Goal: Transaction & Acquisition: Purchase product/service

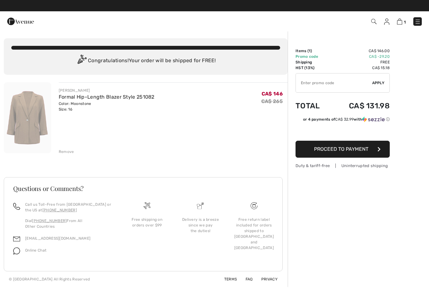
click at [244, 6] on link "Free Returns" at bounding box center [244, 5] width 21 height 4
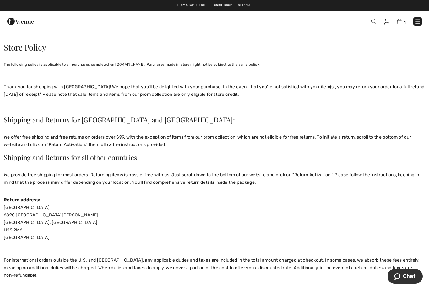
click at [246, 5] on link "Free Returns" at bounding box center [244, 5] width 21 height 4
click at [418, 19] on img at bounding box center [418, 22] width 6 height 6
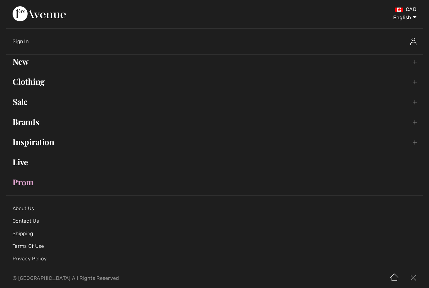
click at [26, 80] on link "Clothing Toggle submenu" at bounding box center [214, 82] width 416 height 14
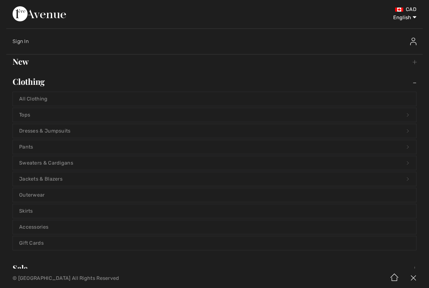
click at [41, 132] on link "Dresses & Jumpsuits Open submenu" at bounding box center [214, 131] width 403 height 14
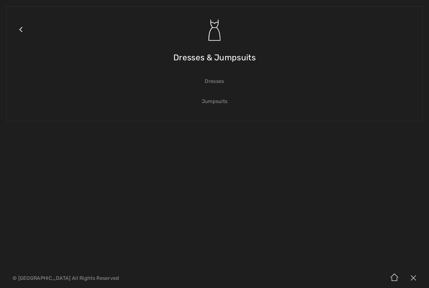
click at [213, 86] on link "Dresses" at bounding box center [214, 81] width 403 height 14
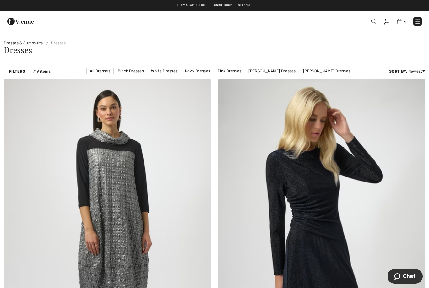
click at [148, 69] on link "White Dresses" at bounding box center [164, 71] width 33 height 8
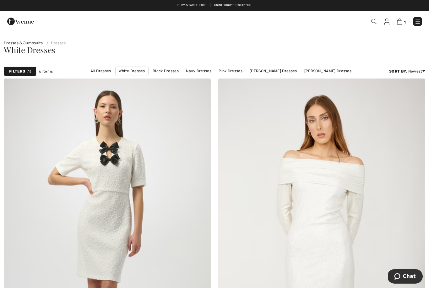
click at [183, 73] on link "Navy Dresses" at bounding box center [199, 71] width 32 height 8
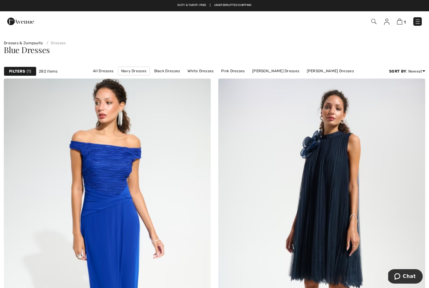
click at [249, 73] on link "Joseph Ribkoff Dresses" at bounding box center [275, 71] width 53 height 8
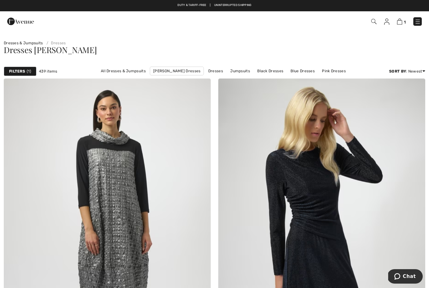
click at [18, 70] on strong "Filters" at bounding box center [17, 71] width 16 height 6
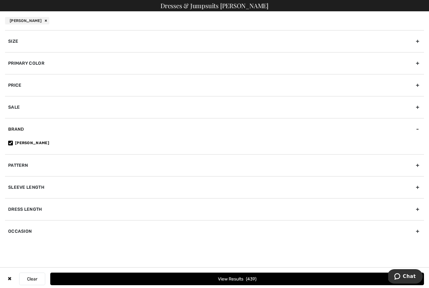
click at [19, 132] on div "Brand" at bounding box center [214, 129] width 419 height 22
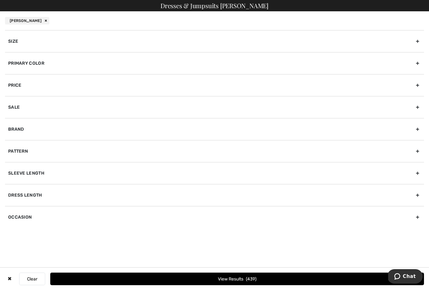
click at [14, 127] on div "Brand" at bounding box center [214, 129] width 419 height 22
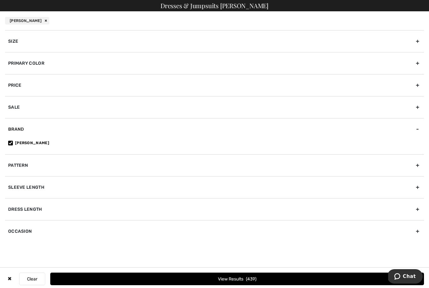
click at [38, 275] on button "Clear" at bounding box center [32, 279] width 26 height 13
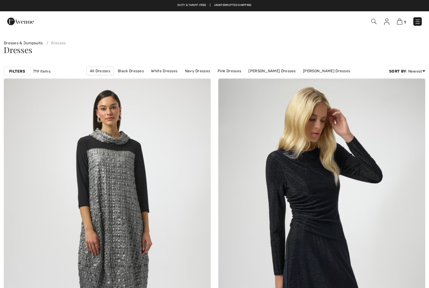
checkbox input "true"
click at [182, 73] on link "Navy Dresses" at bounding box center [198, 71] width 32 height 8
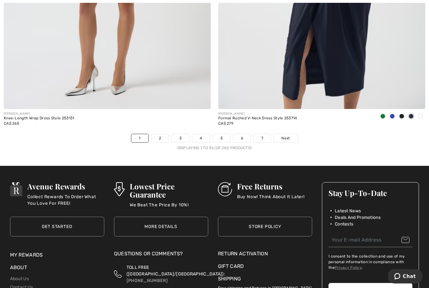
scroll to position [6126, 0]
click at [163, 136] on link "2" at bounding box center [159, 138] width 17 height 8
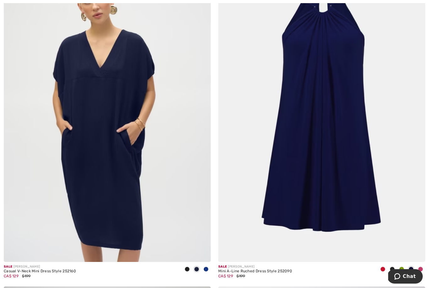
scroll to position [4986, 0]
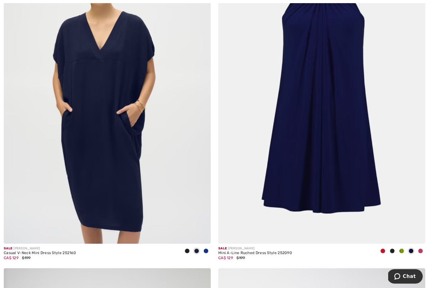
click at [85, 154] on img at bounding box center [107, 88] width 207 height 311
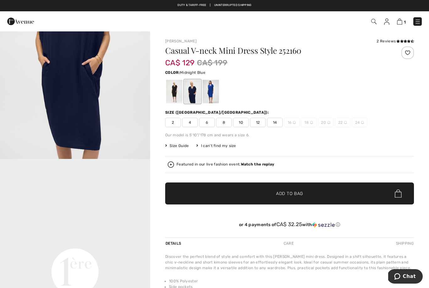
click at [277, 122] on span "14" at bounding box center [275, 122] width 16 height 9
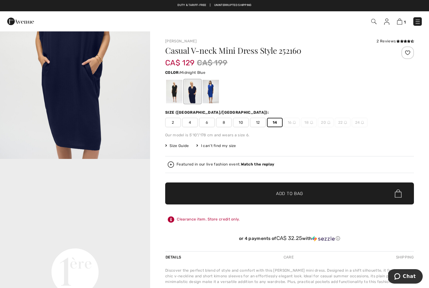
click at [269, 191] on span "✔ Added to Bag" at bounding box center [280, 193] width 38 height 7
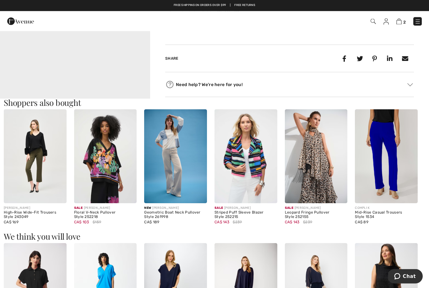
scroll to position [305, 0]
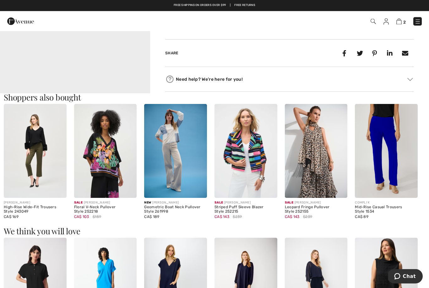
click at [167, 138] on img at bounding box center [175, 151] width 63 height 94
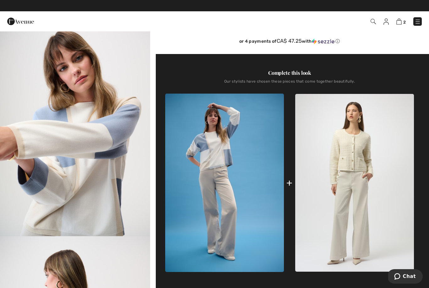
scroll to position [161, 0]
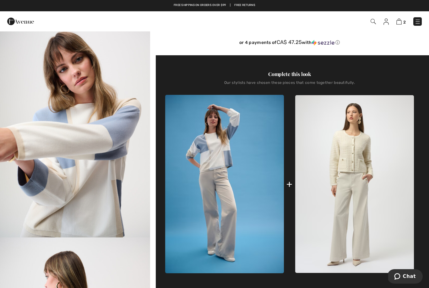
click at [336, 222] on img at bounding box center [354, 184] width 119 height 178
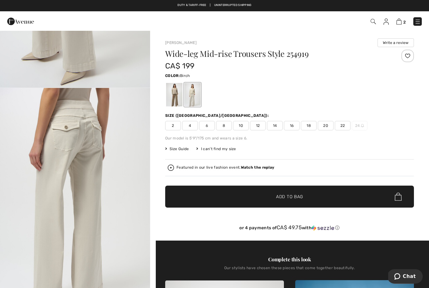
scroll to position [394, 0]
click at [175, 99] on div at bounding box center [174, 95] width 16 height 24
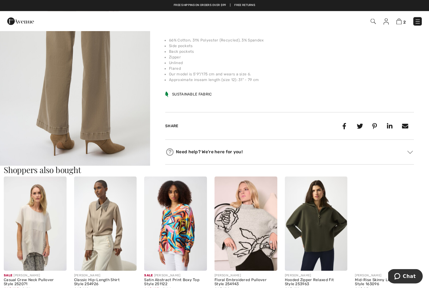
scroll to position [506, 0]
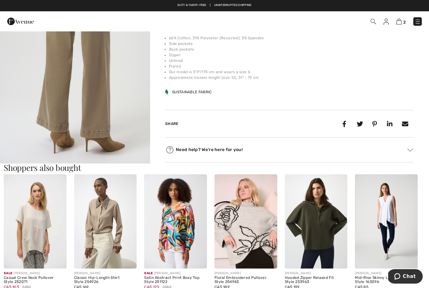
click at [103, 218] on img at bounding box center [105, 221] width 63 height 94
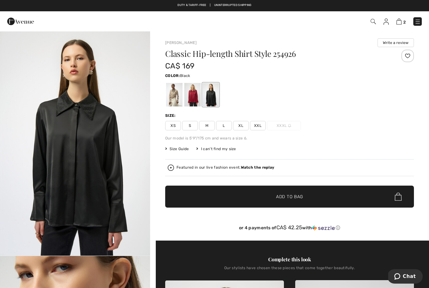
click at [173, 95] on div at bounding box center [174, 95] width 16 height 24
